Goal: Task Accomplishment & Management: Manage account settings

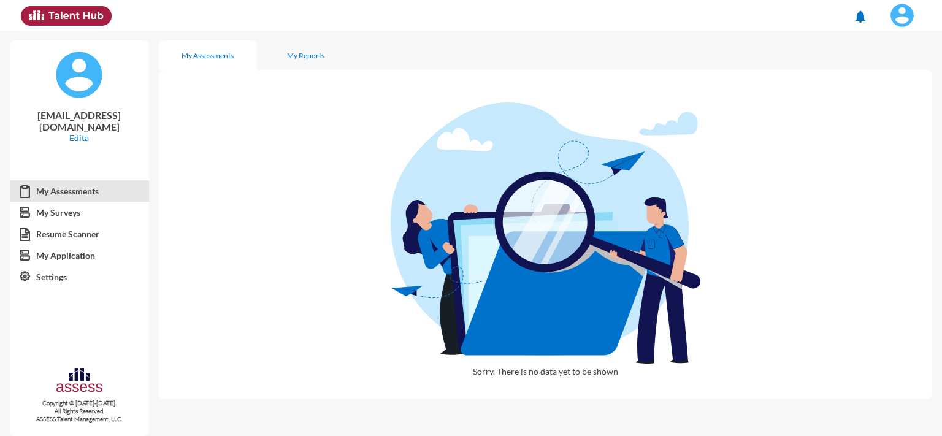
click at [899, 20] on img at bounding box center [902, 15] width 25 height 25
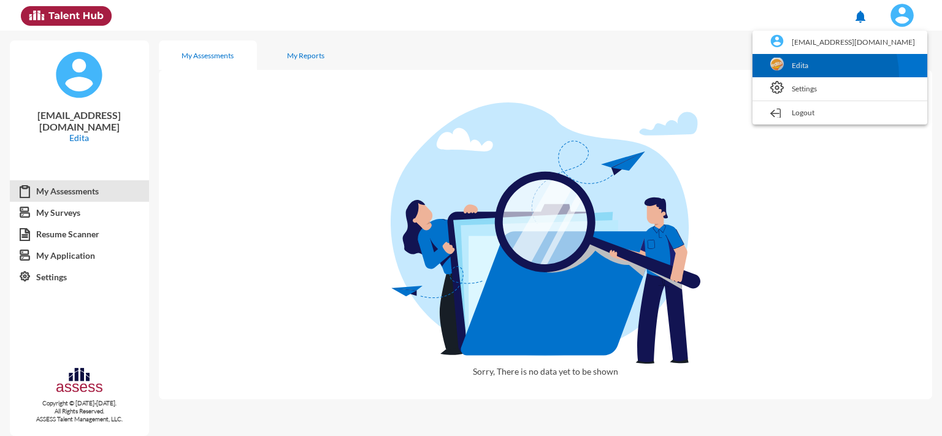
click at [830, 77] on link "Edita" at bounding box center [839, 65] width 162 height 23
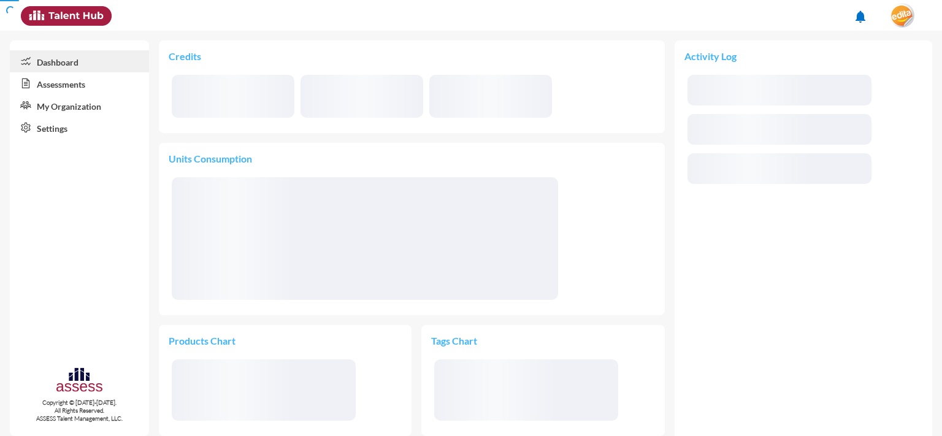
click at [101, 83] on link "Assessments" at bounding box center [79, 83] width 139 height 22
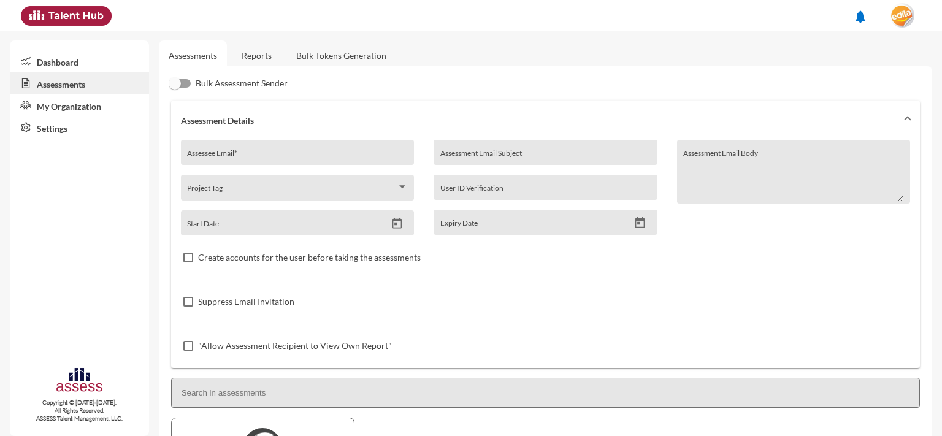
click at [252, 48] on link "Reports" at bounding box center [257, 55] width 50 height 30
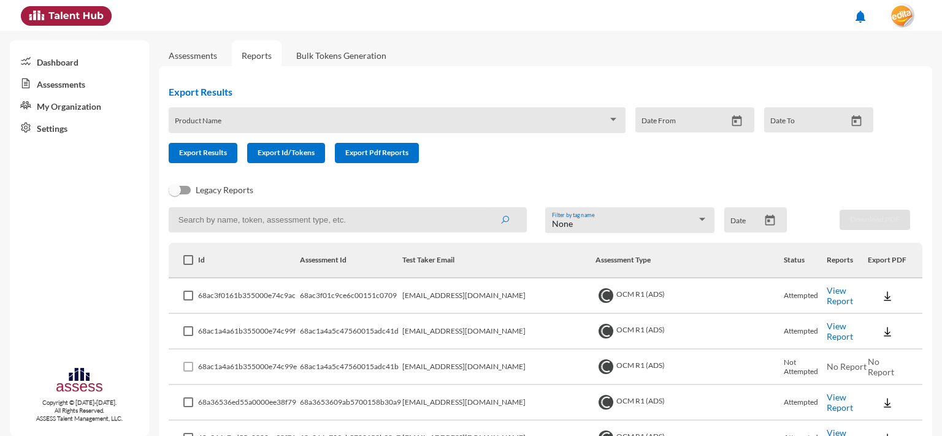
click at [830, 333] on link "View Report" at bounding box center [839, 331] width 26 height 21
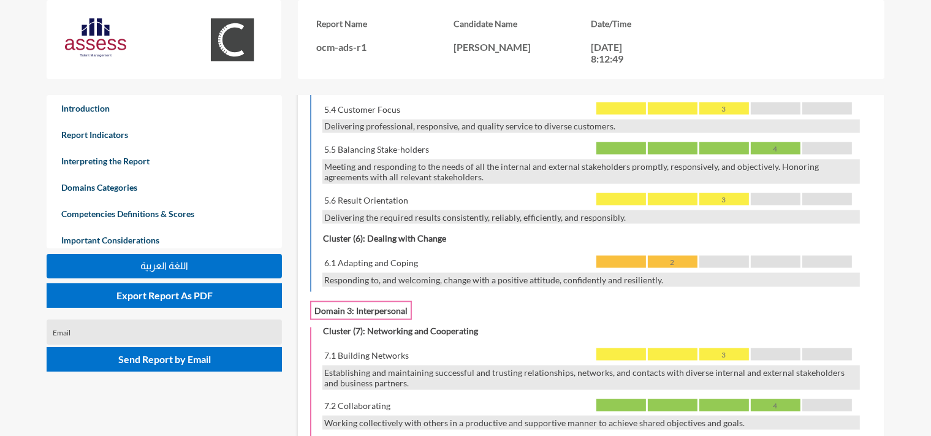
scroll to position [1100, 0]
